Goal: Transaction & Acquisition: Download file/media

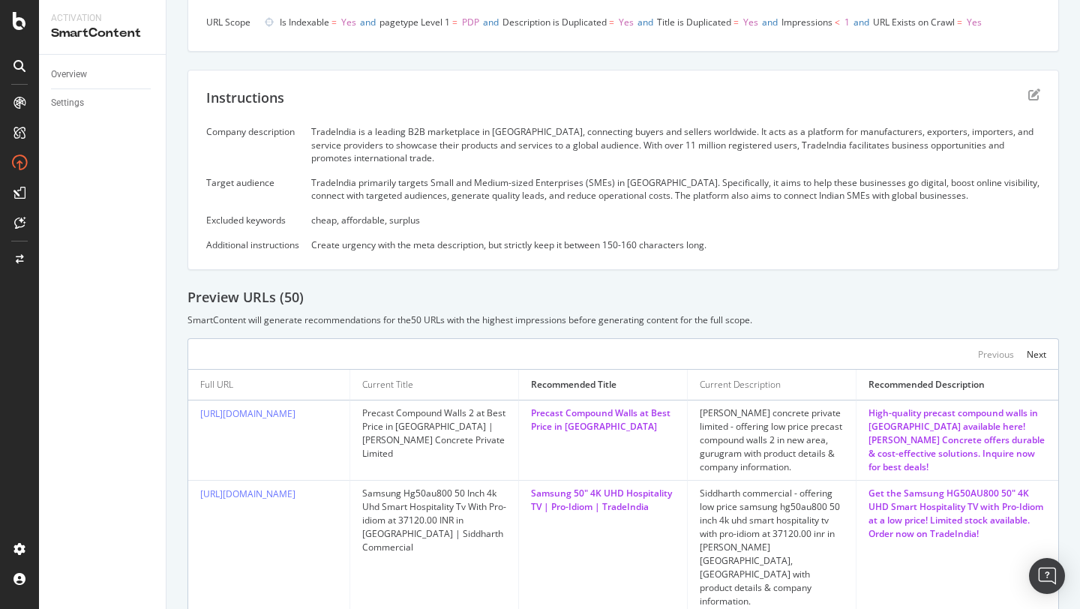
scroll to position [361, 0]
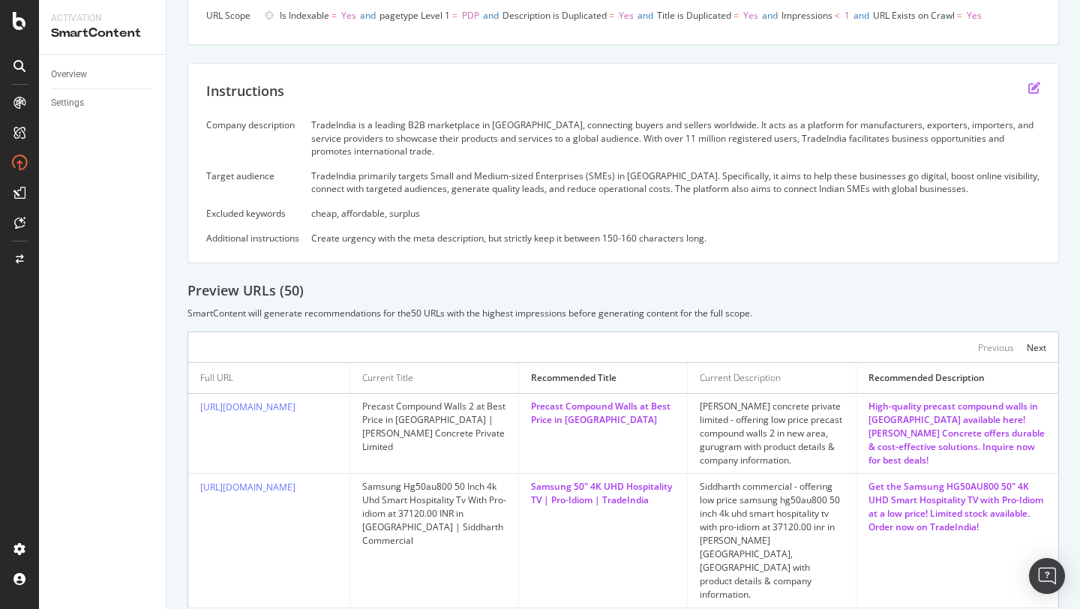
click at [1035, 92] on icon "edit" at bounding box center [1034, 88] width 12 height 12
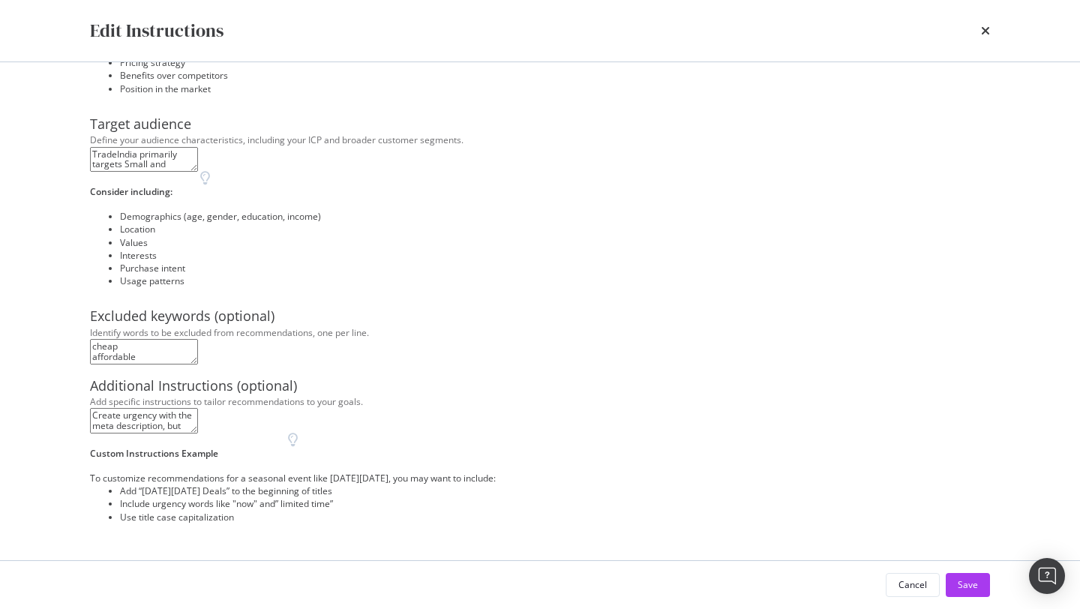
scroll to position [268, 0]
click at [164, 434] on textarea "Create urgency with the meta description, but strictly keep it between 150-160 …" at bounding box center [144, 421] width 108 height 26
click at [149, 434] on textarea "Create urgency with the meta description, but strictly keep it between 150-160 …" at bounding box center [144, 421] width 108 height 26
type textarea "Create urgency with the meta description, but strictly keep it between 150-160 …"
click at [959, 584] on div "Save" at bounding box center [968, 584] width 20 height 13
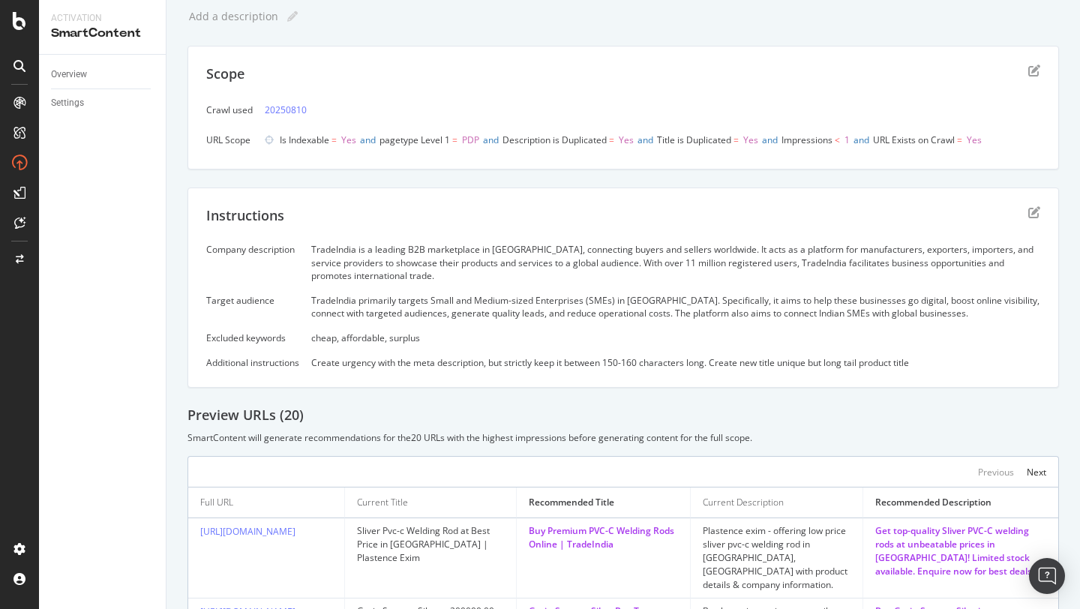
scroll to position [0, 0]
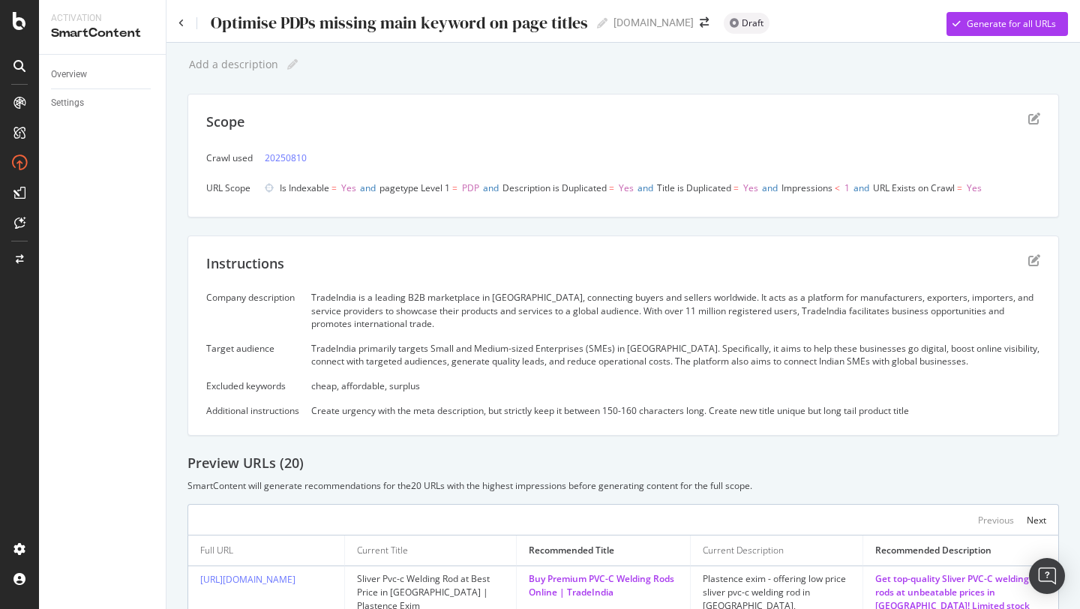
click at [1033, 266] on div "Instructions" at bounding box center [623, 273] width 834 height 38
click at [1033, 263] on icon "edit" at bounding box center [1034, 260] width 12 height 12
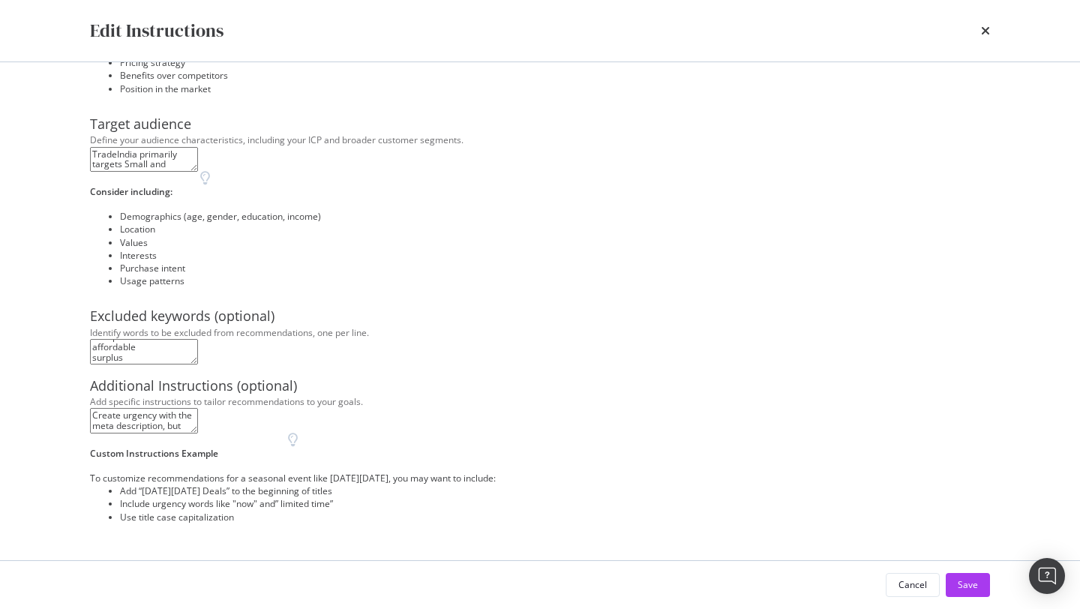
scroll to position [268, 0]
click at [198, 434] on textarea "Create urgency with the meta description, but strictly keep it between 150-160 …" at bounding box center [144, 421] width 108 height 26
type textarea "Create urgency with the meta description, but strictly keep it between 150-160 …"
click at [970, 588] on div "Save" at bounding box center [968, 584] width 20 height 13
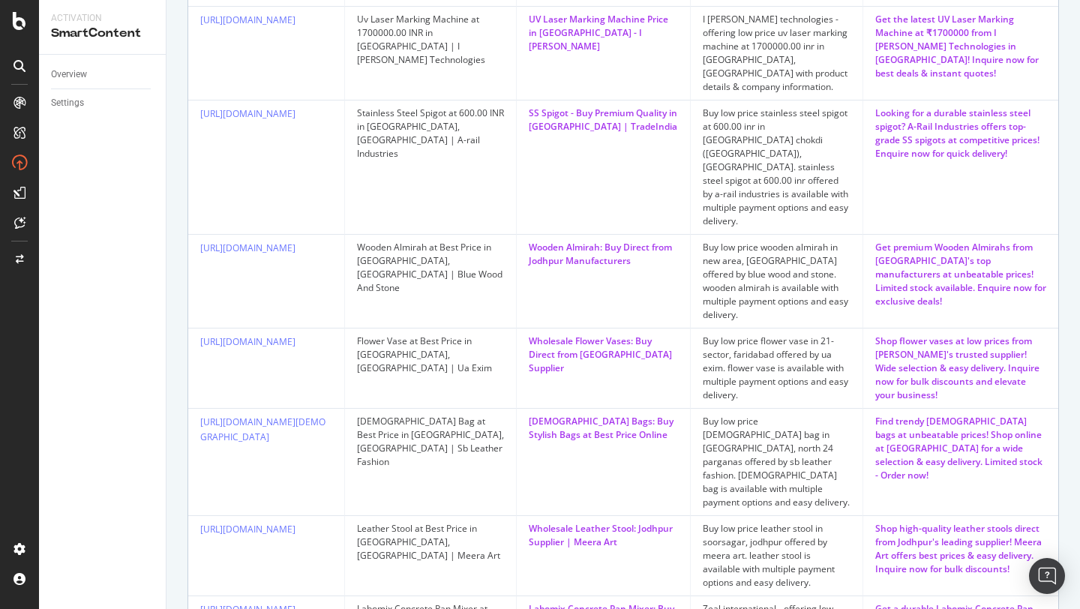
scroll to position [934, 0]
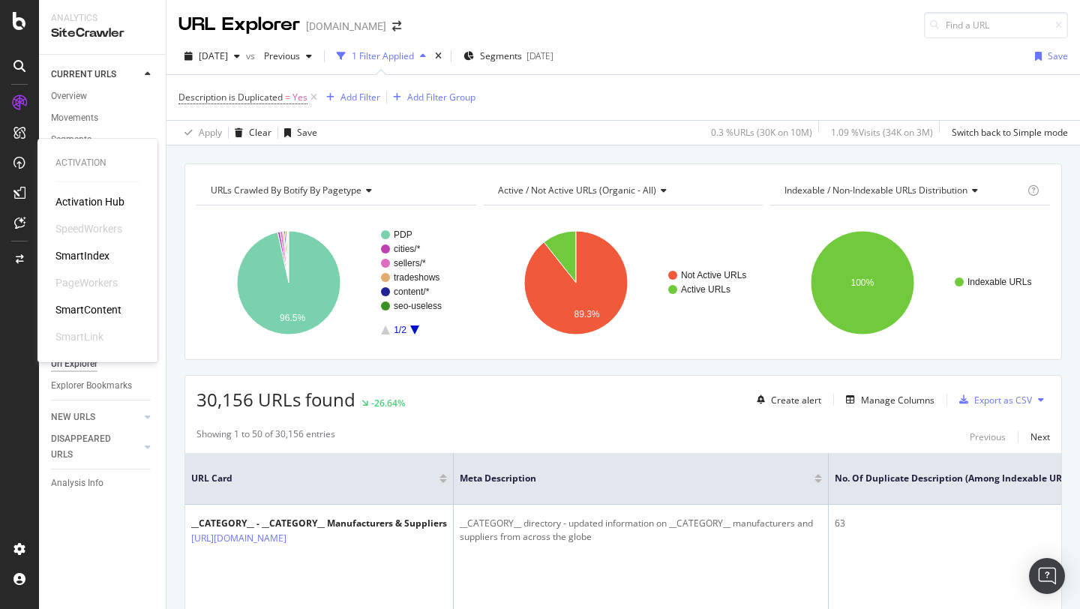
click at [88, 304] on div "SmartContent" at bounding box center [89, 309] width 66 height 15
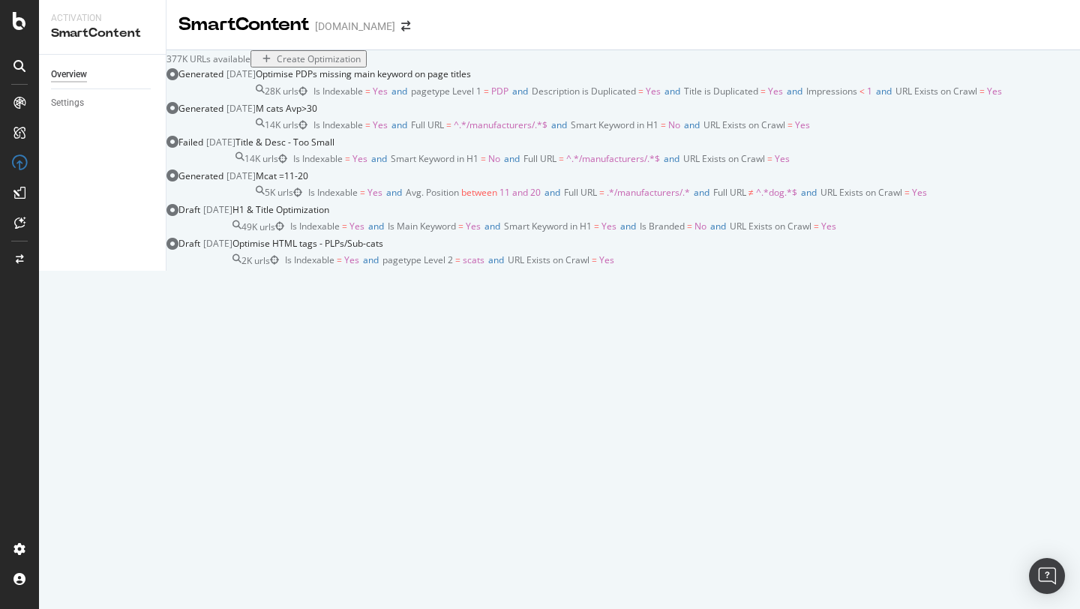
click at [445, 80] on div "Optimise PDPs missing main keyword on page titles" at bounding box center [363, 74] width 215 height 13
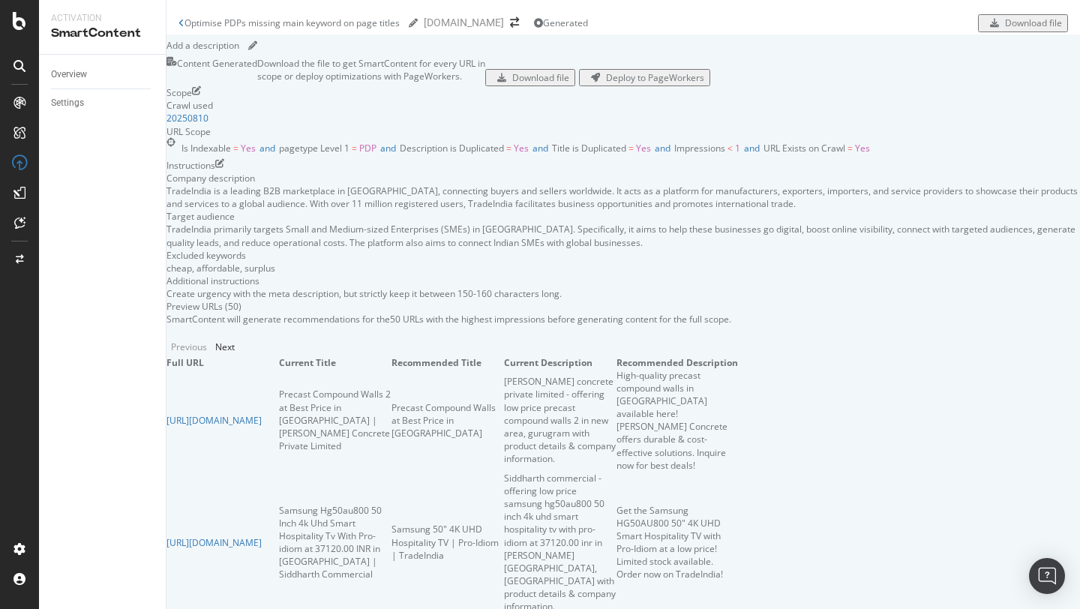
click at [546, 84] on div "Download file" at bounding box center [530, 77] width 78 height 13
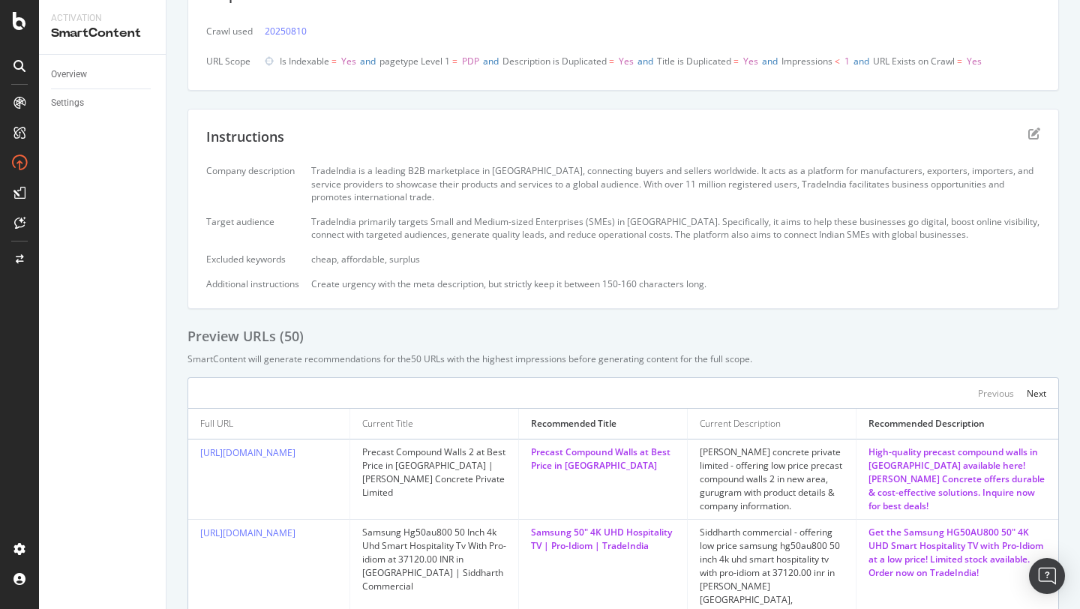
scroll to position [534, 0]
